Goal: Navigation & Orientation: Understand site structure

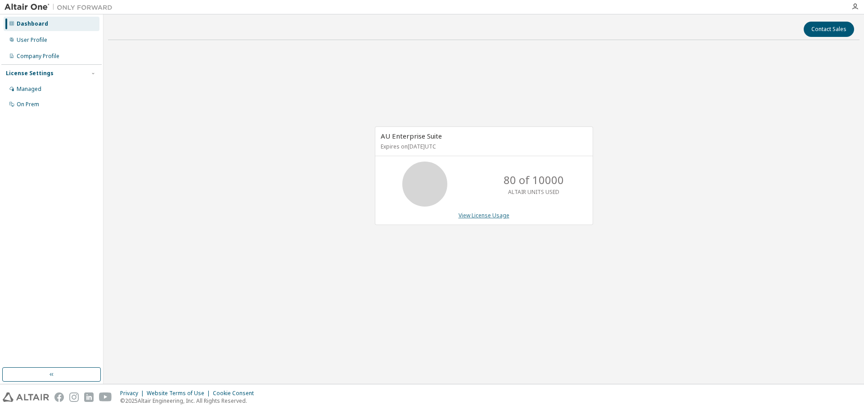
click at [499, 217] on link "View License Usage" at bounding box center [484, 216] width 51 height 8
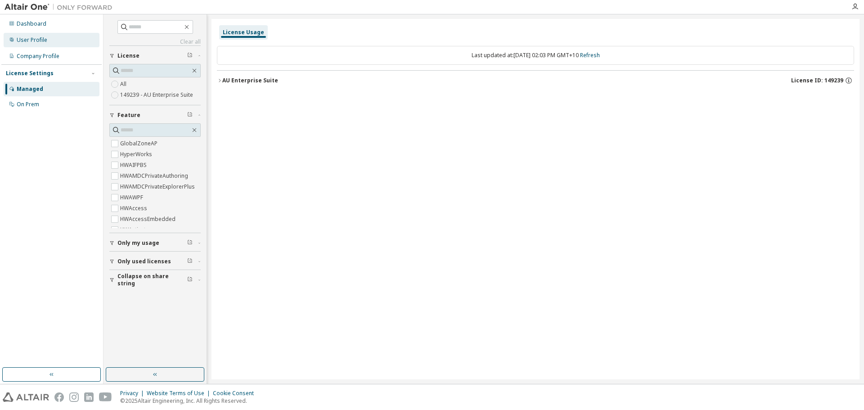
click at [56, 43] on div "User Profile" at bounding box center [52, 40] width 96 height 14
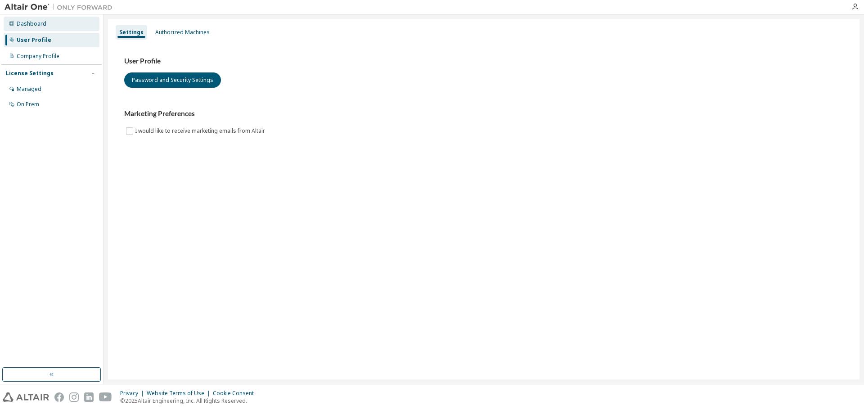
click at [49, 28] on div "Dashboard" at bounding box center [52, 24] width 96 height 14
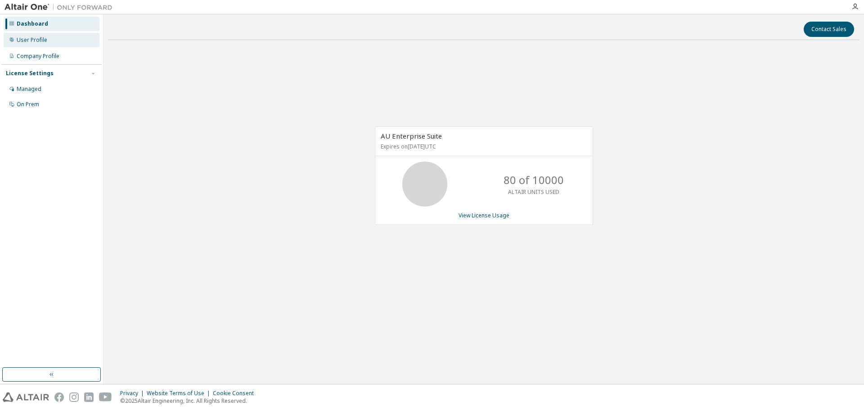
click at [50, 45] on div "User Profile" at bounding box center [52, 40] width 96 height 14
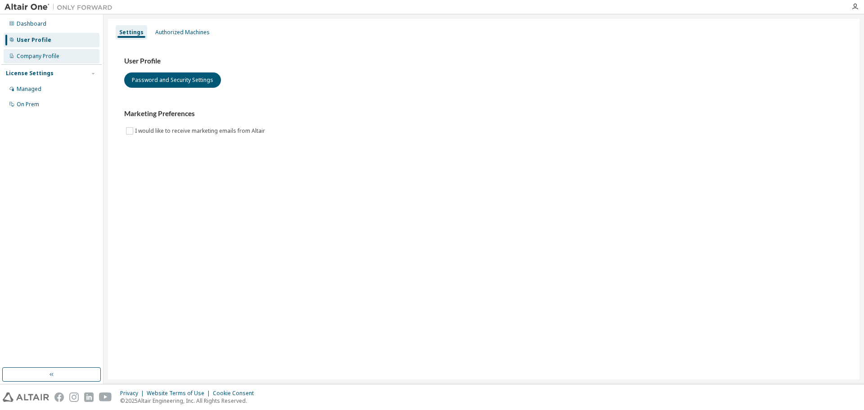
click at [44, 59] on div "Company Profile" at bounding box center [38, 56] width 43 height 7
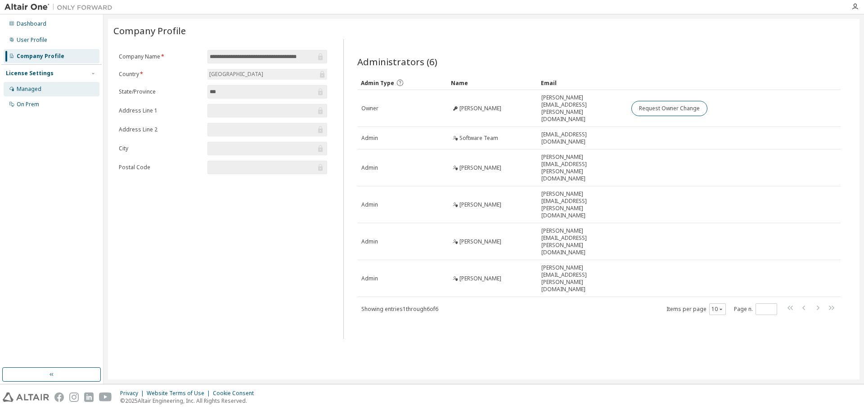
click at [36, 89] on div "Managed" at bounding box center [29, 89] width 25 height 7
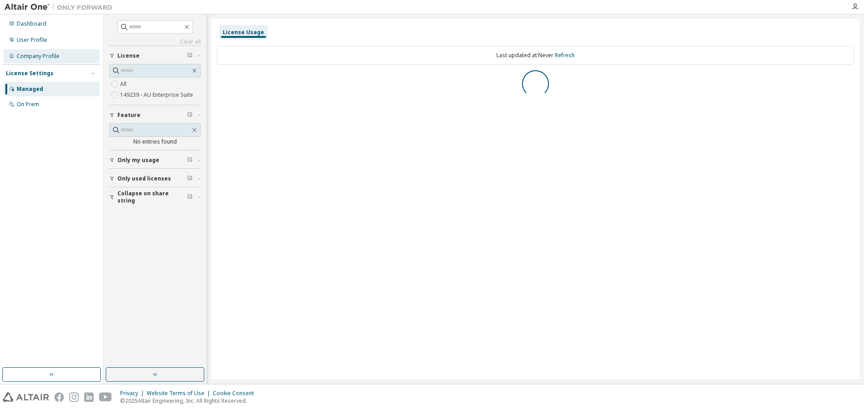
click at [45, 52] on div "Company Profile" at bounding box center [52, 56] width 96 height 14
